Goal: Task Accomplishment & Management: Manage account settings

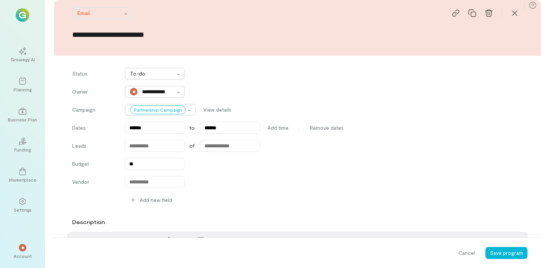
drag, startPoint x: 189, startPoint y: 34, endPoint x: 34, endPoint y: 25, distance: 155.4
click at [34, 25] on div "**********" at bounding box center [270, 134] width 541 height 268
type input "**********"
click at [518, 247] on button "Save program" at bounding box center [506, 253] width 42 height 12
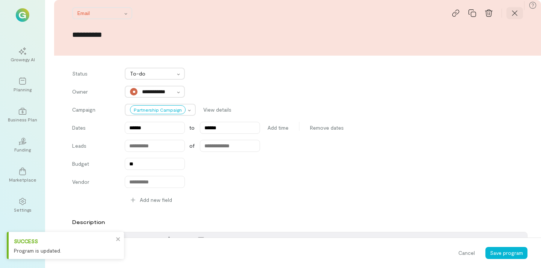
click at [515, 14] on icon at bounding box center [515, 13] width 8 height 8
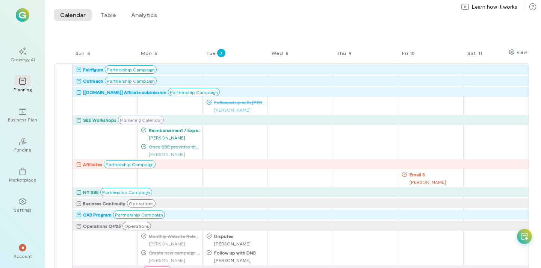
scroll to position [43, 0]
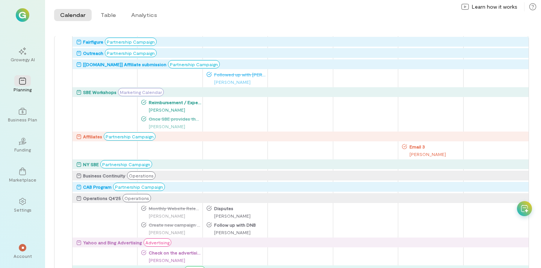
click at [180, 121] on span "Once SBE provides the landing page do marketing planning with the team" at bounding box center [174, 119] width 55 height 6
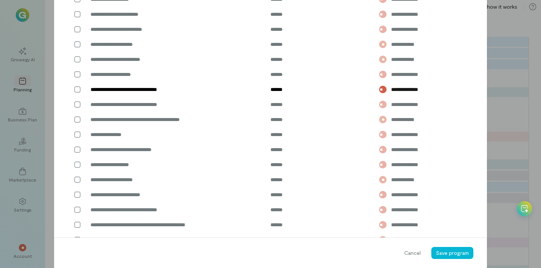
scroll to position [716, 0]
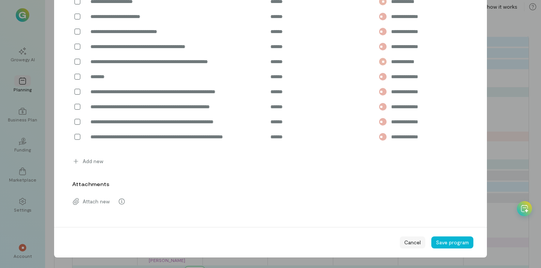
click at [413, 246] on span "Cancel" at bounding box center [412, 243] width 17 height 8
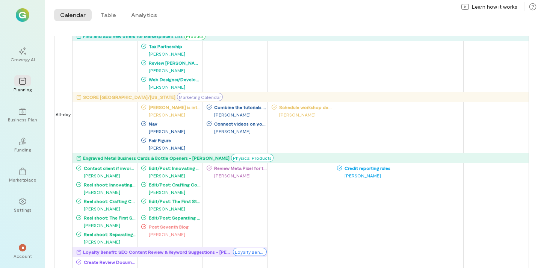
scroll to position [0, 0]
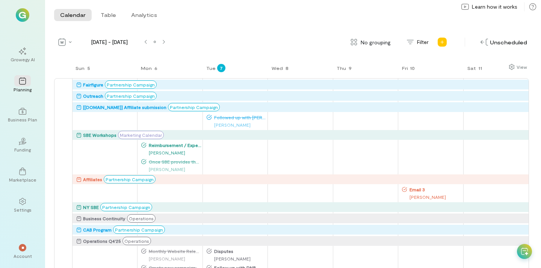
click at [245, 120] on span "Followed up with [PERSON_NAME]/[PERSON_NAME] again" at bounding box center [239, 117] width 55 height 6
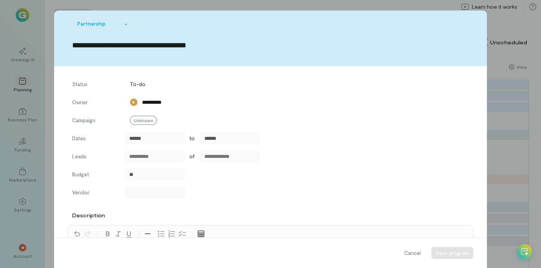
scroll to position [1093, 0]
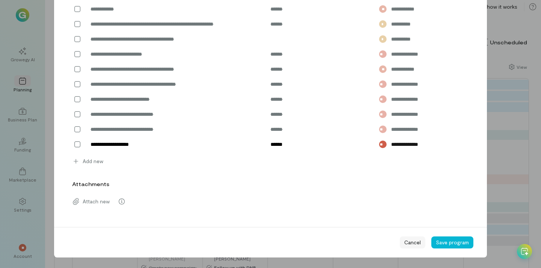
click at [418, 246] on span "Cancel" at bounding box center [412, 243] width 17 height 8
